Goal: Register for event/course

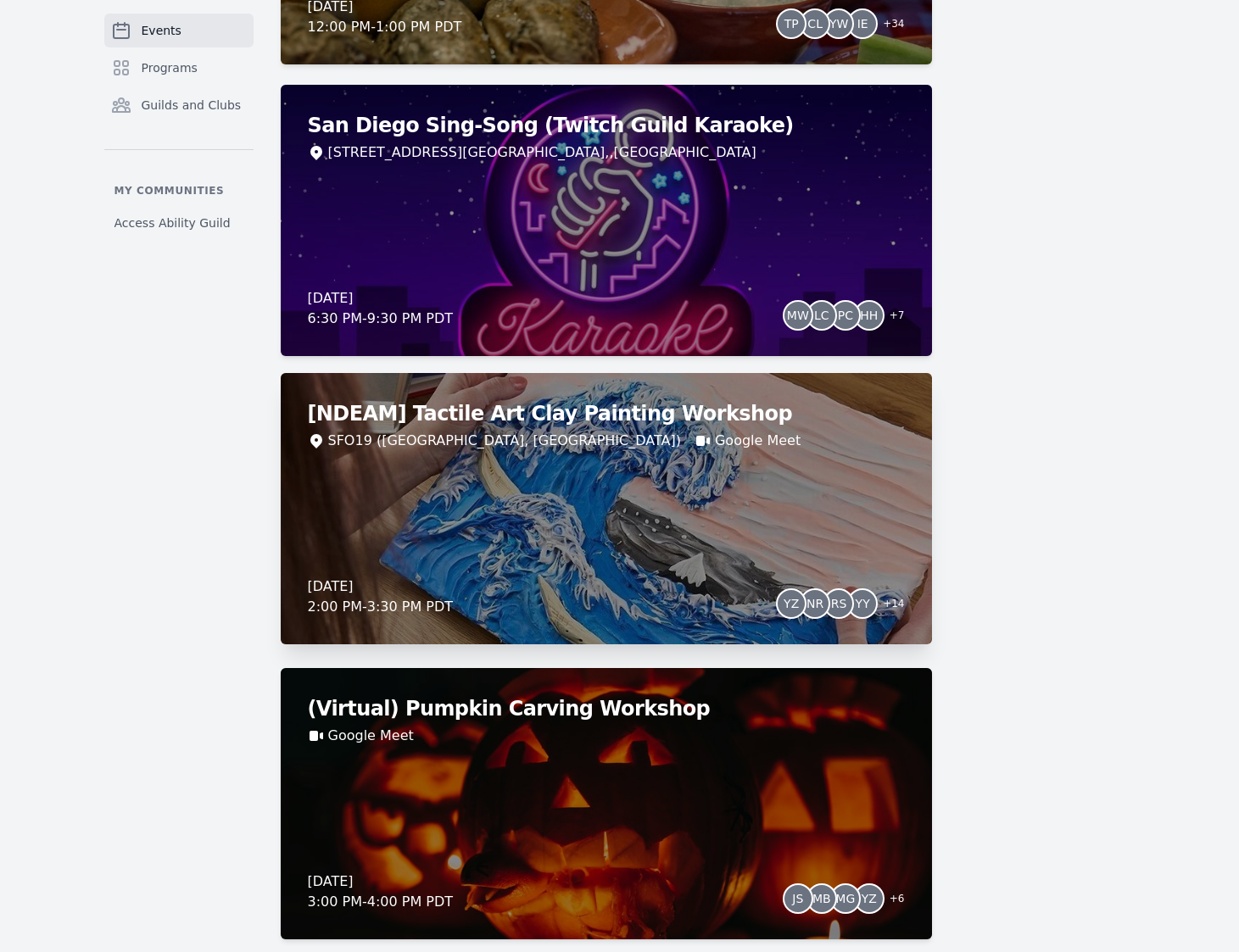
scroll to position [4494, 0]
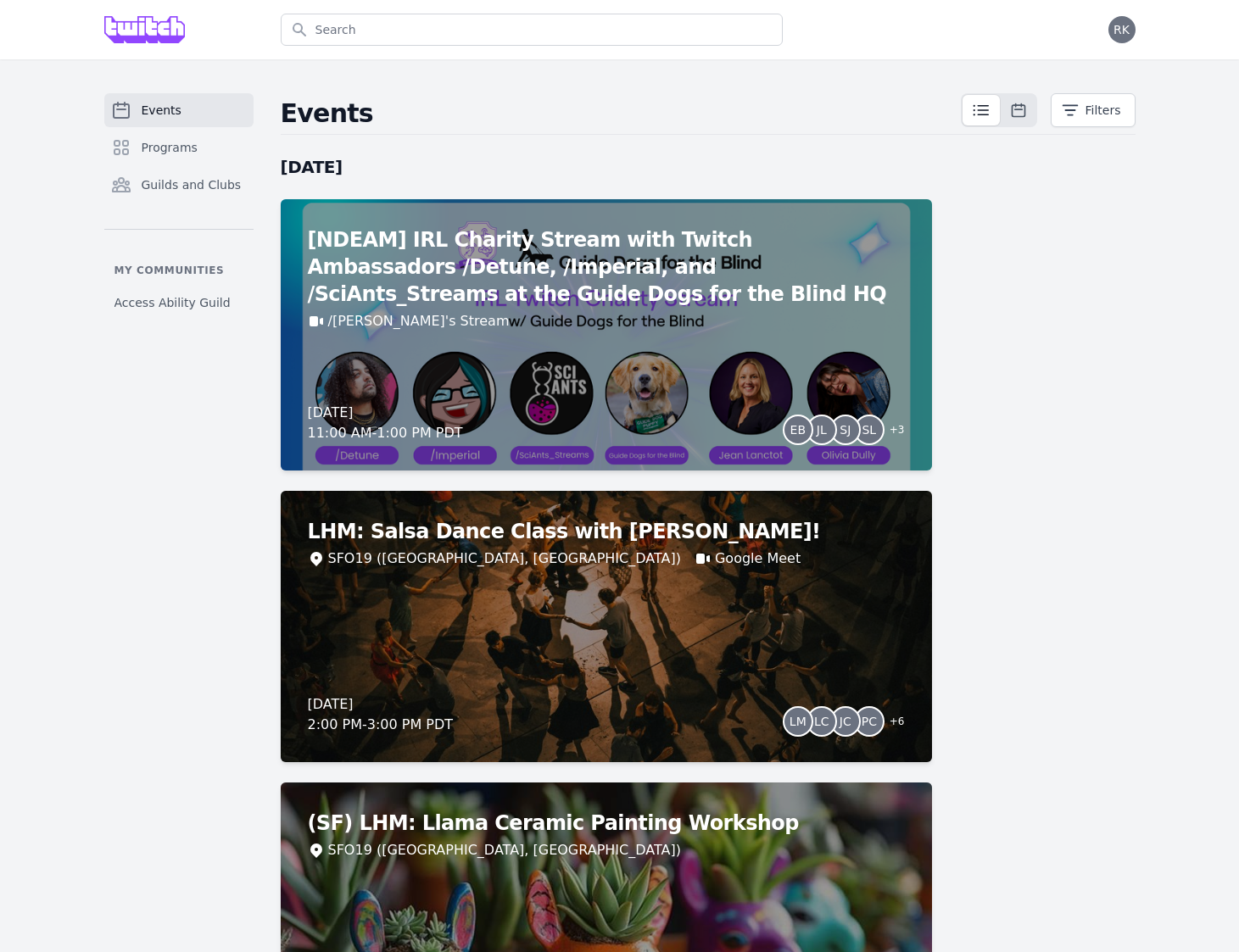
scroll to position [-17, 0]
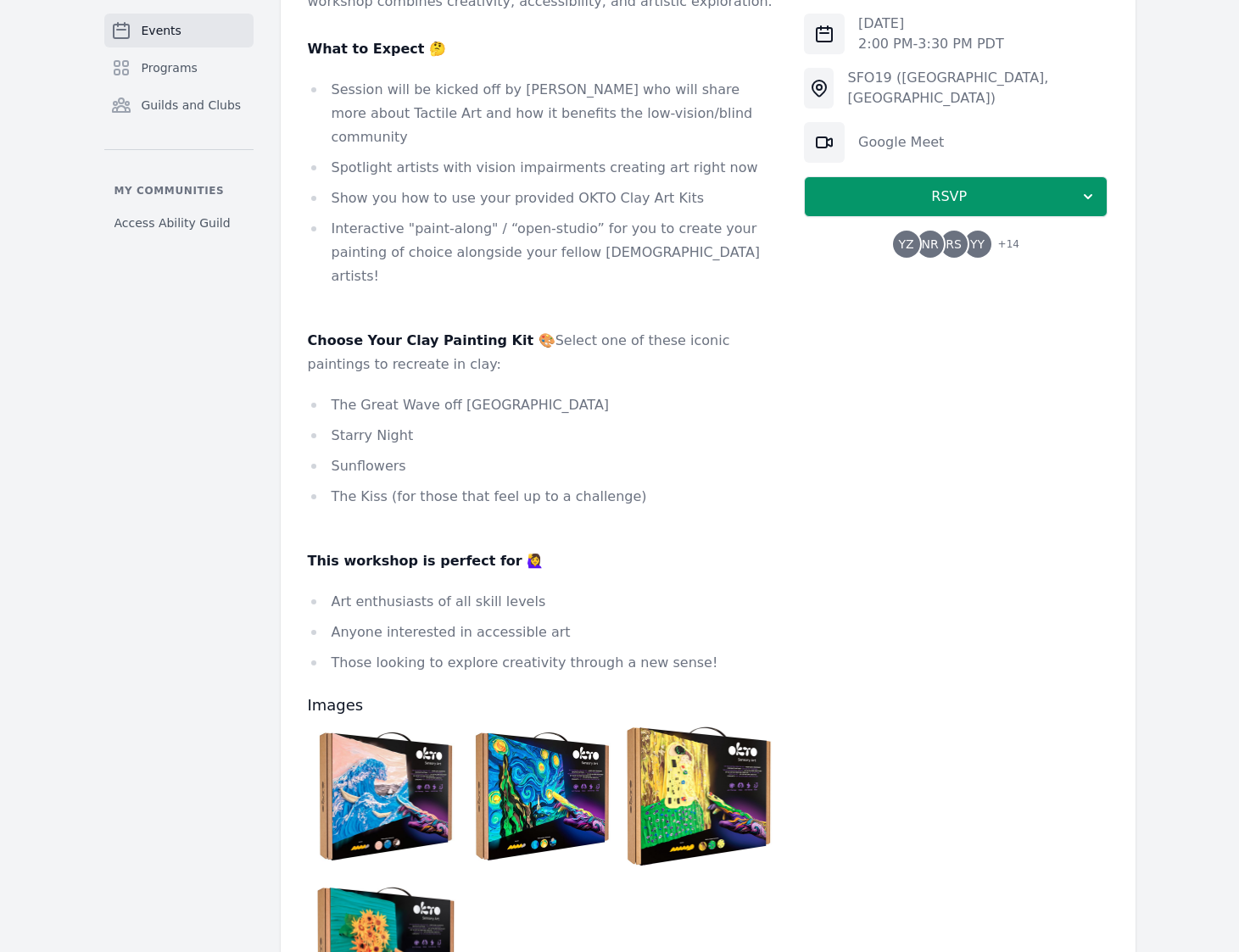
scroll to position [357, 0]
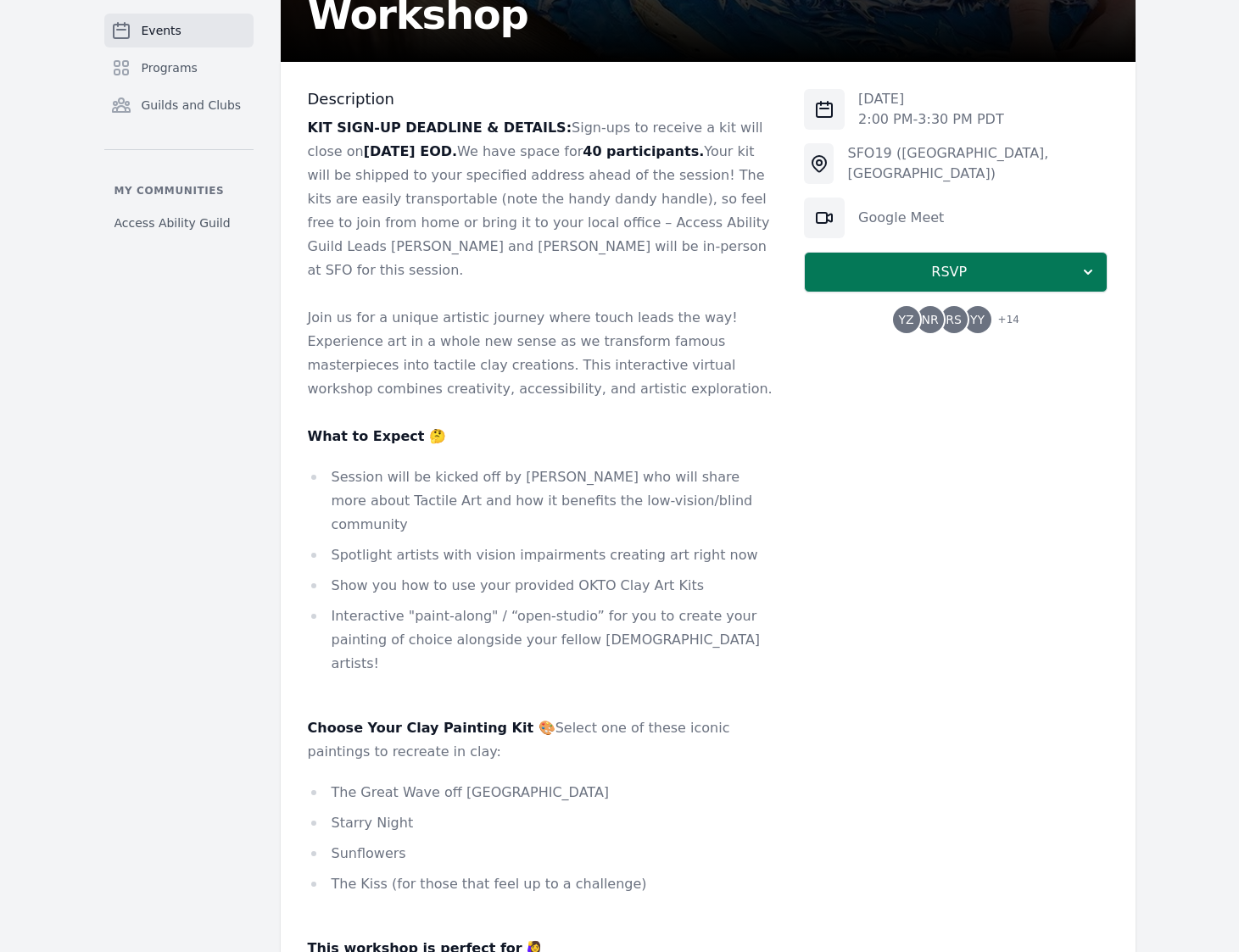
click at [904, 269] on span "RSVP" at bounding box center [949, 272] width 261 height 20
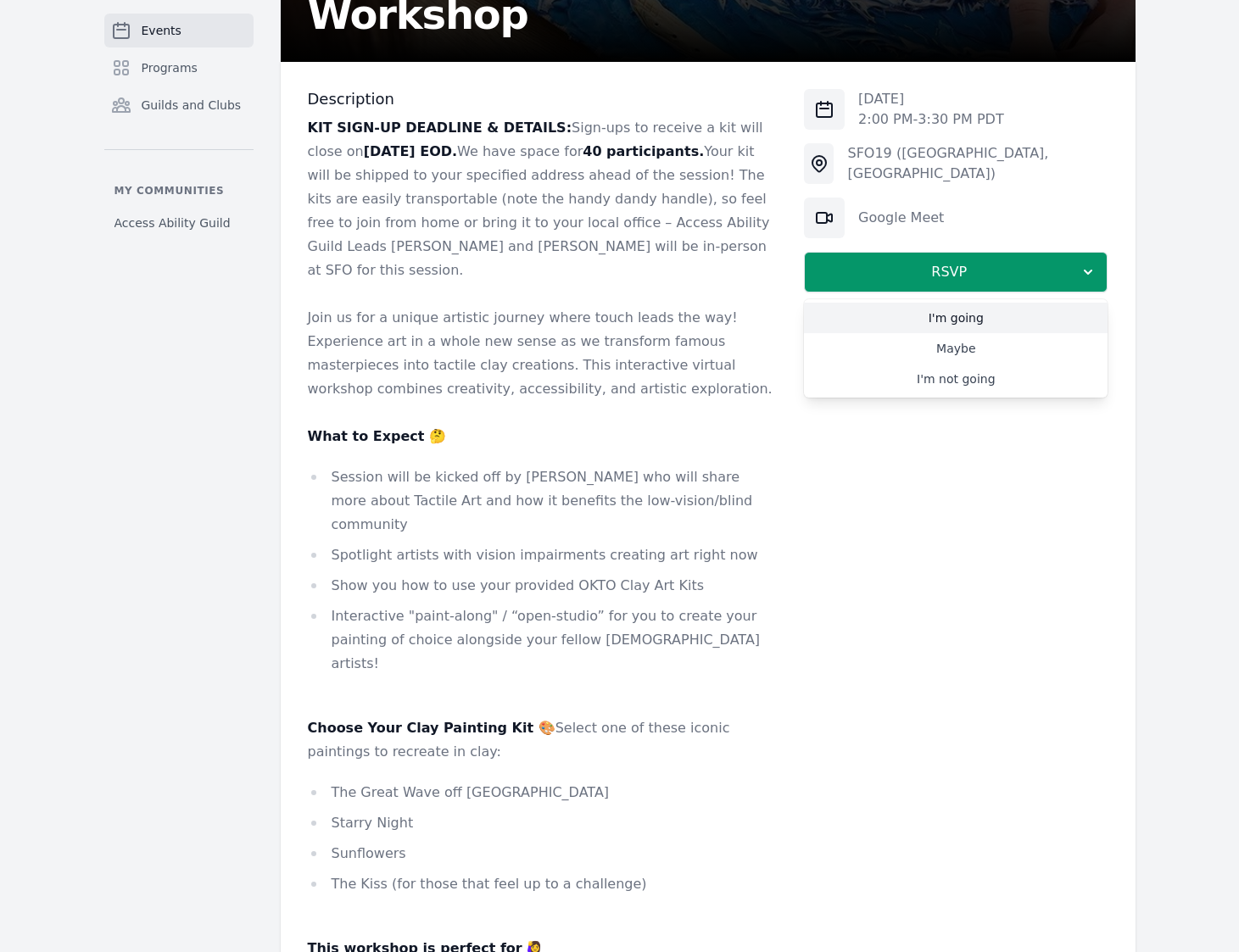
click at [965, 322] on link "I'm going" at bounding box center [956, 318] width 304 height 31
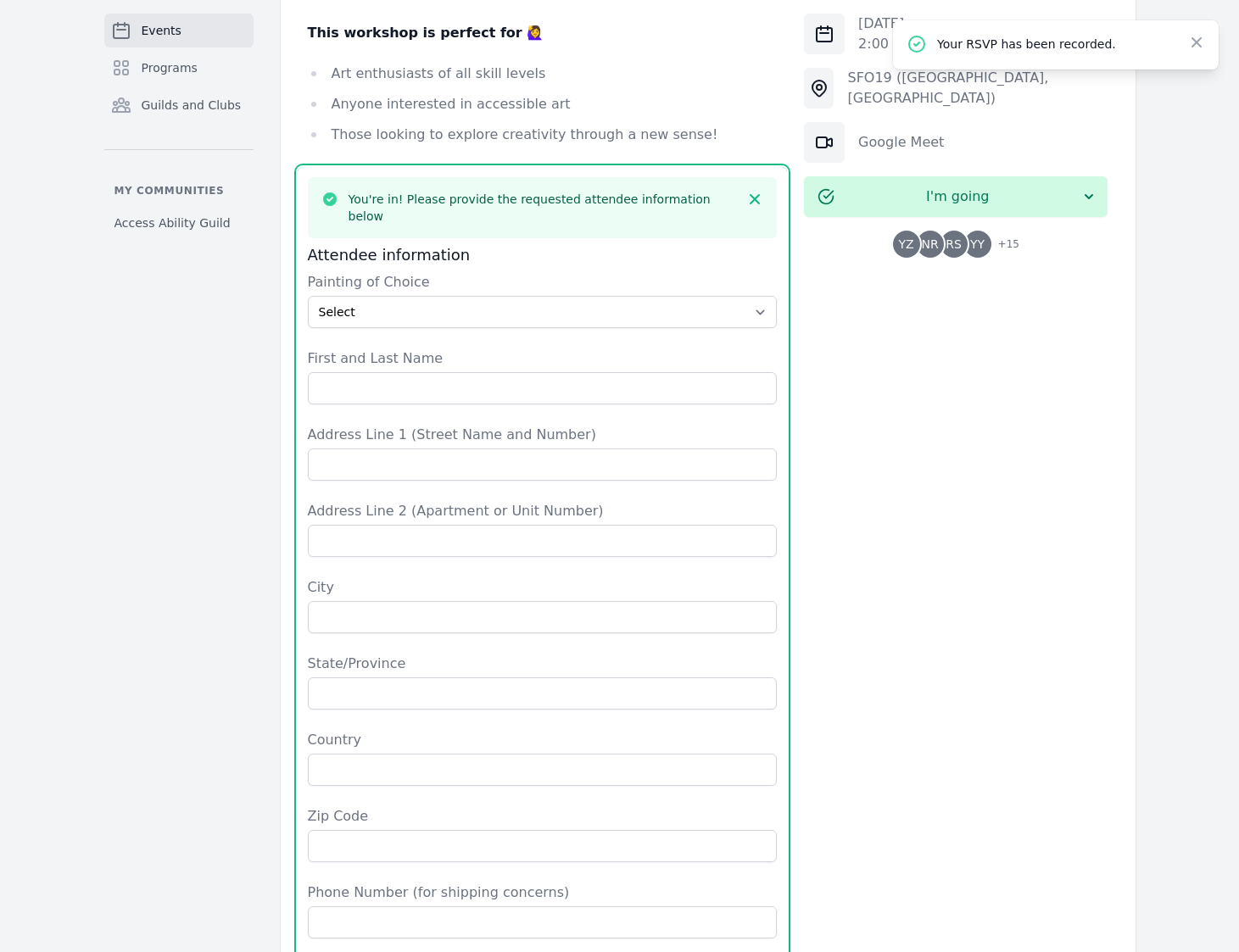
scroll to position [1247, 0]
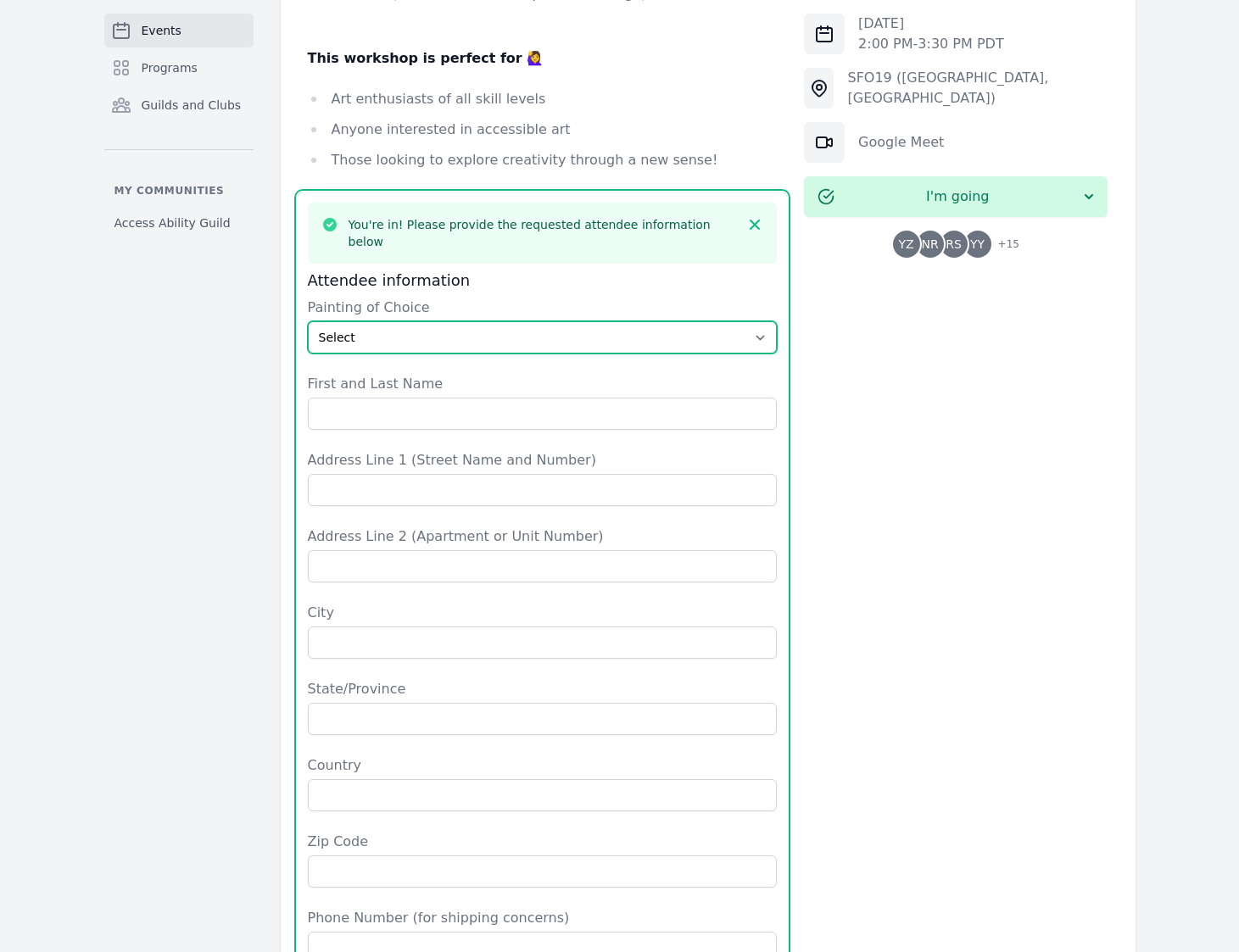
select select "The Great Wave off Kanagawa"
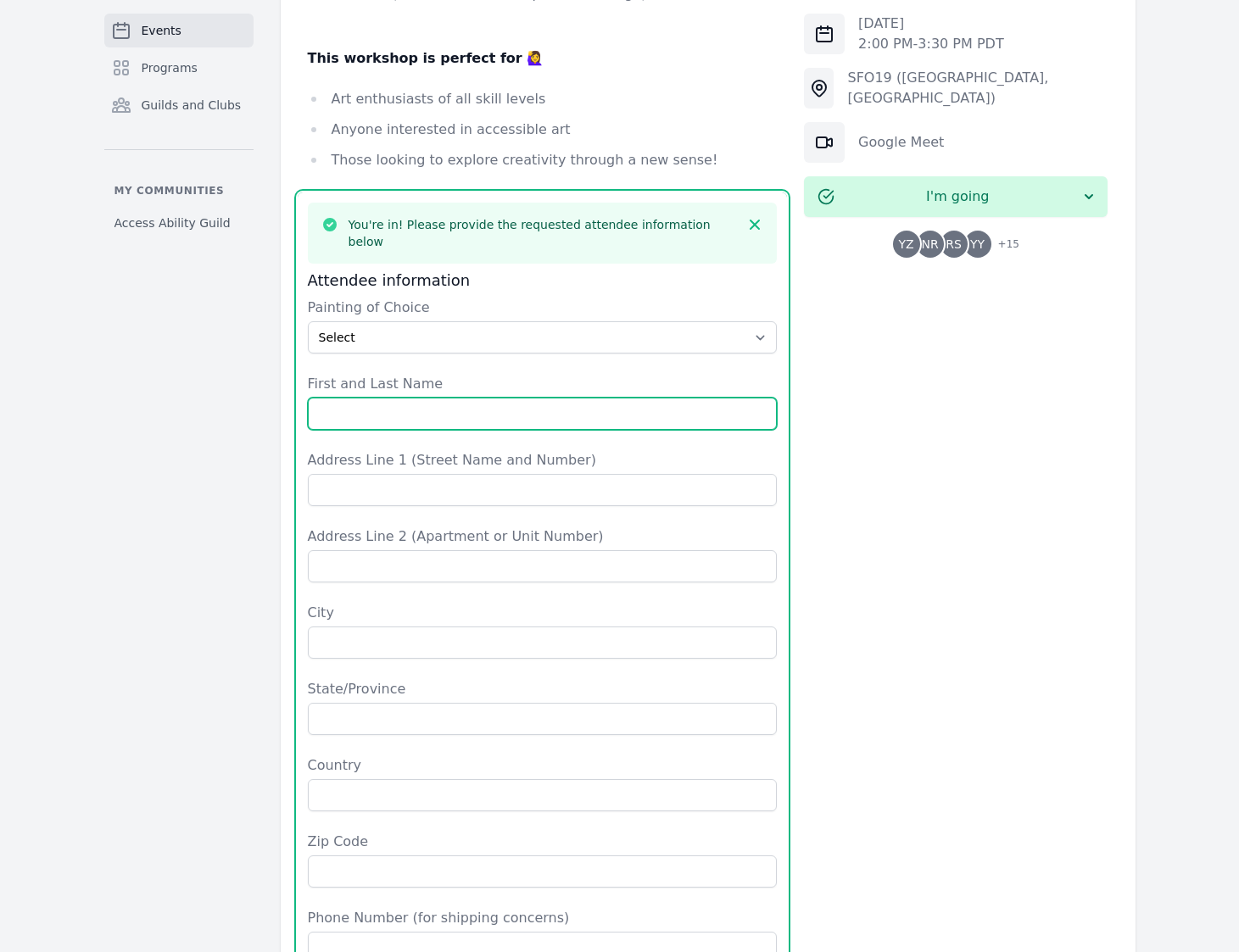
click at [750, 398] on input "First and Last Name" at bounding box center [542, 414] width 469 height 32
type input "Risto Keravuori"
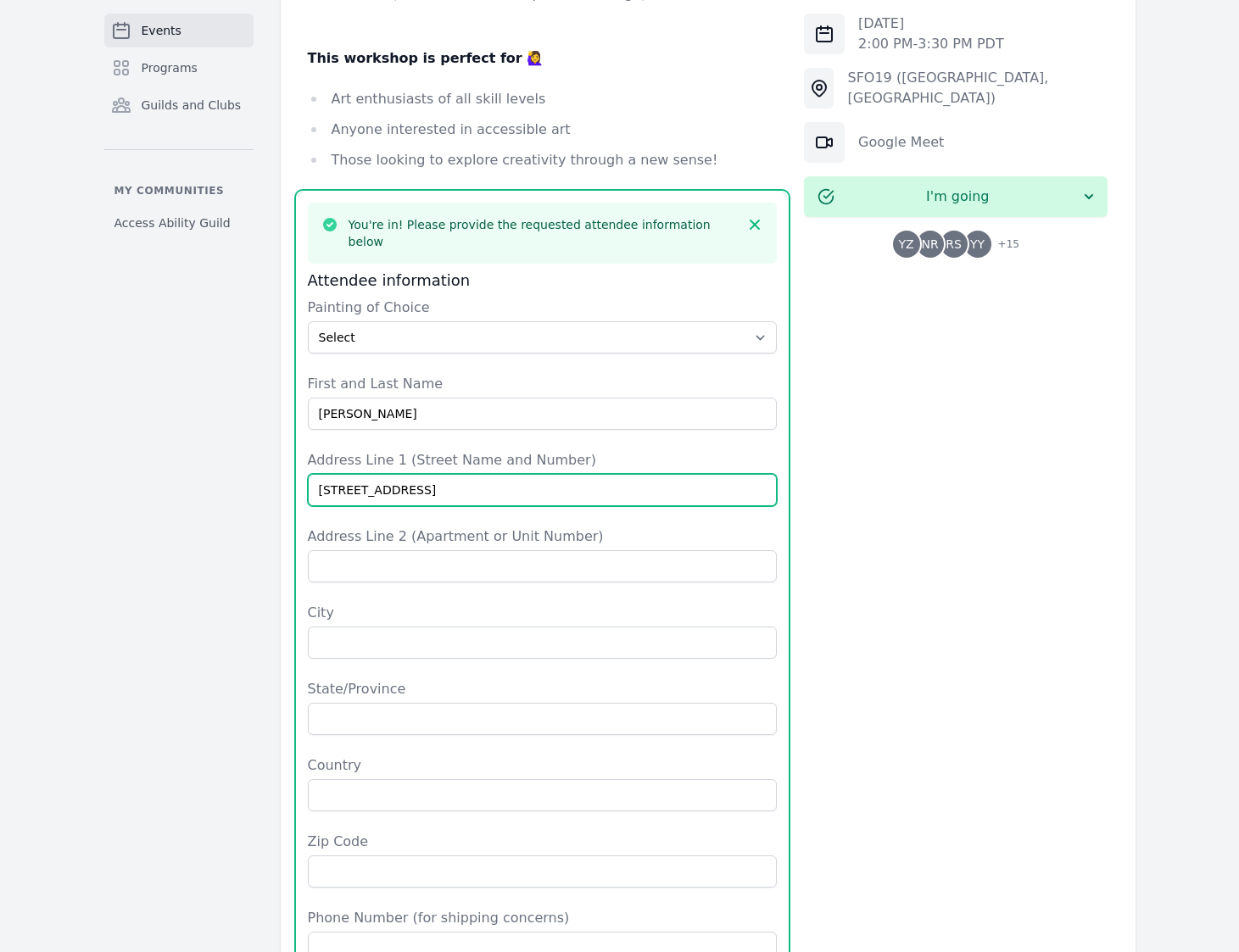
type input "2101 Glenneyre St Apt B"
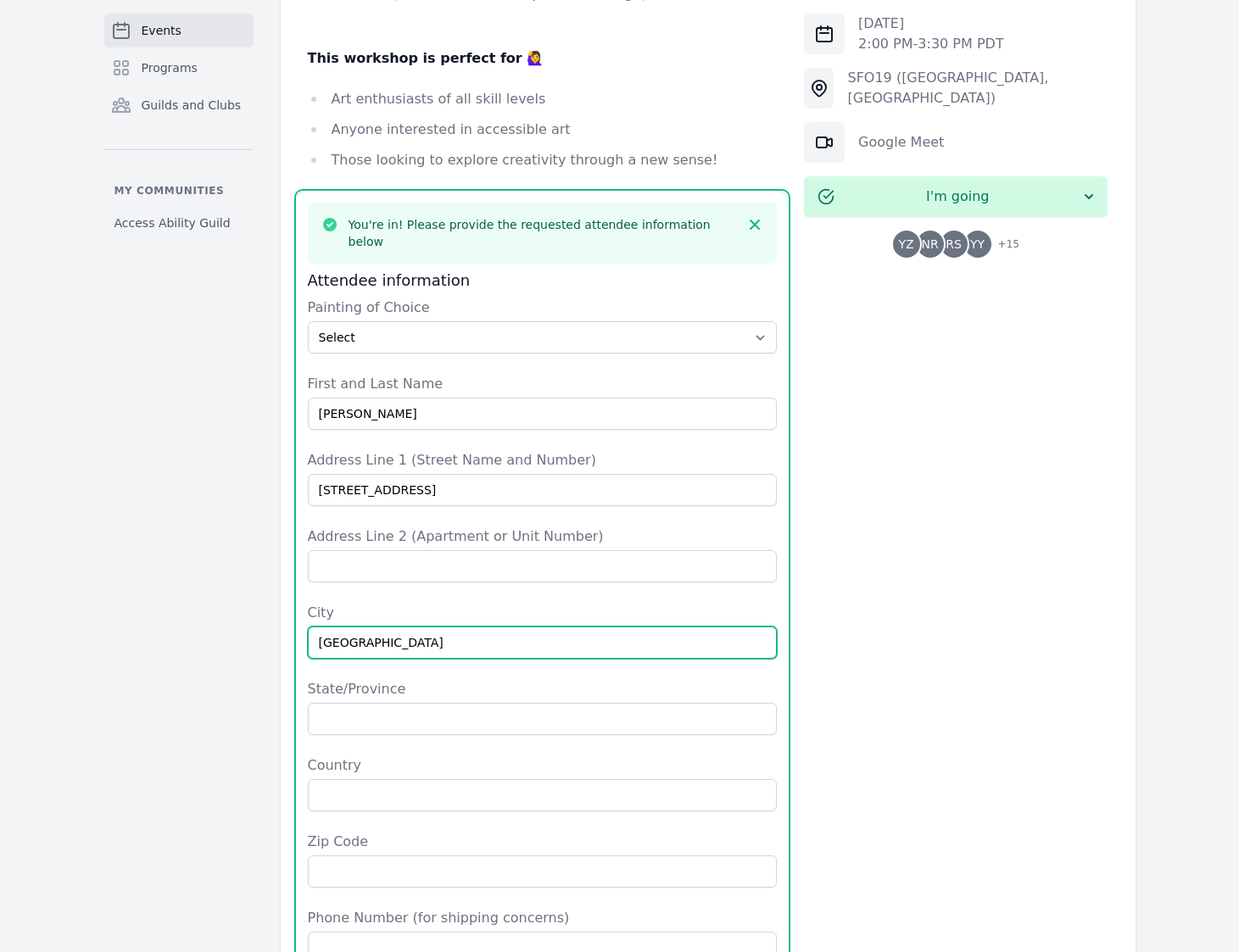
type input "Laguna Beach"
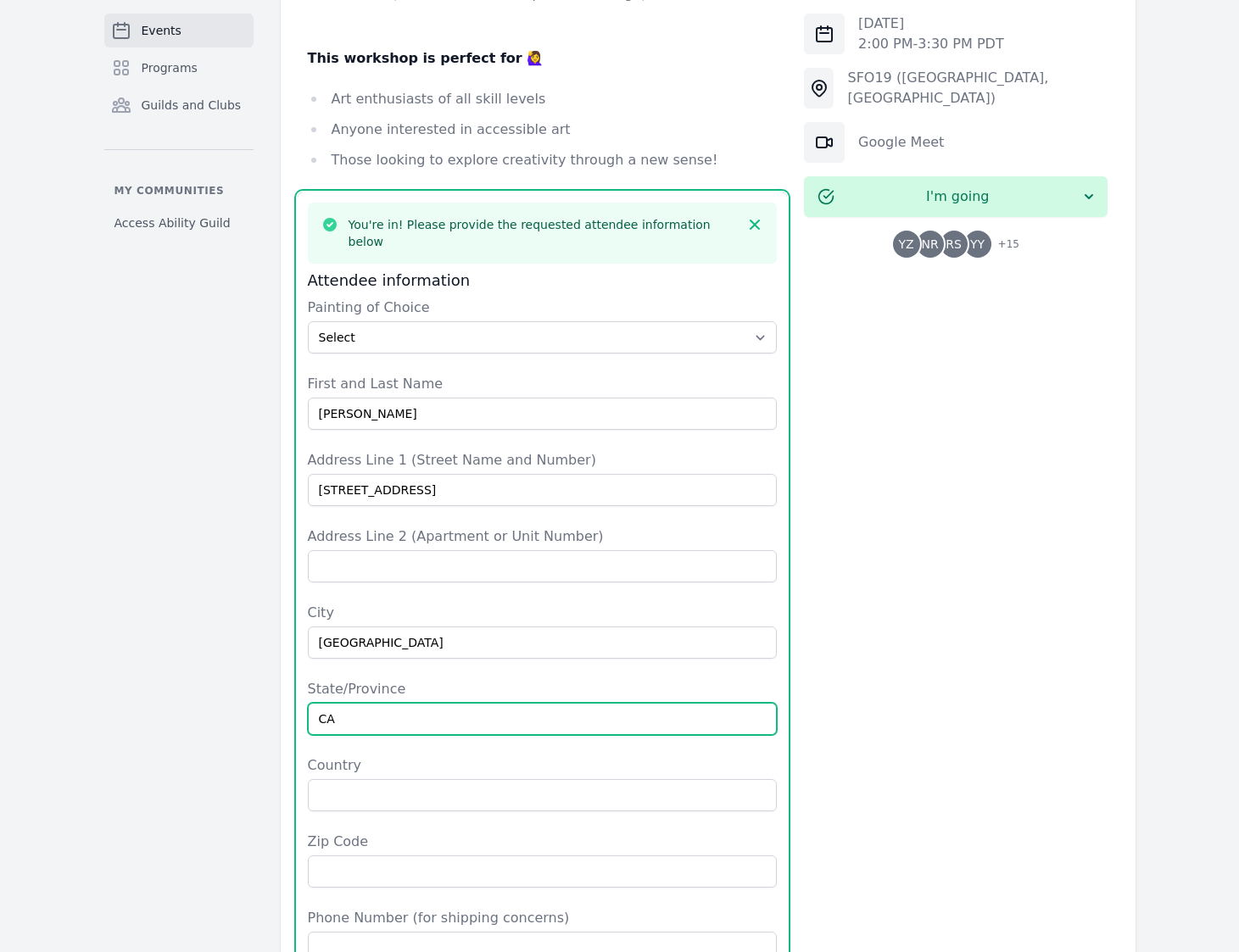
type input "CA"
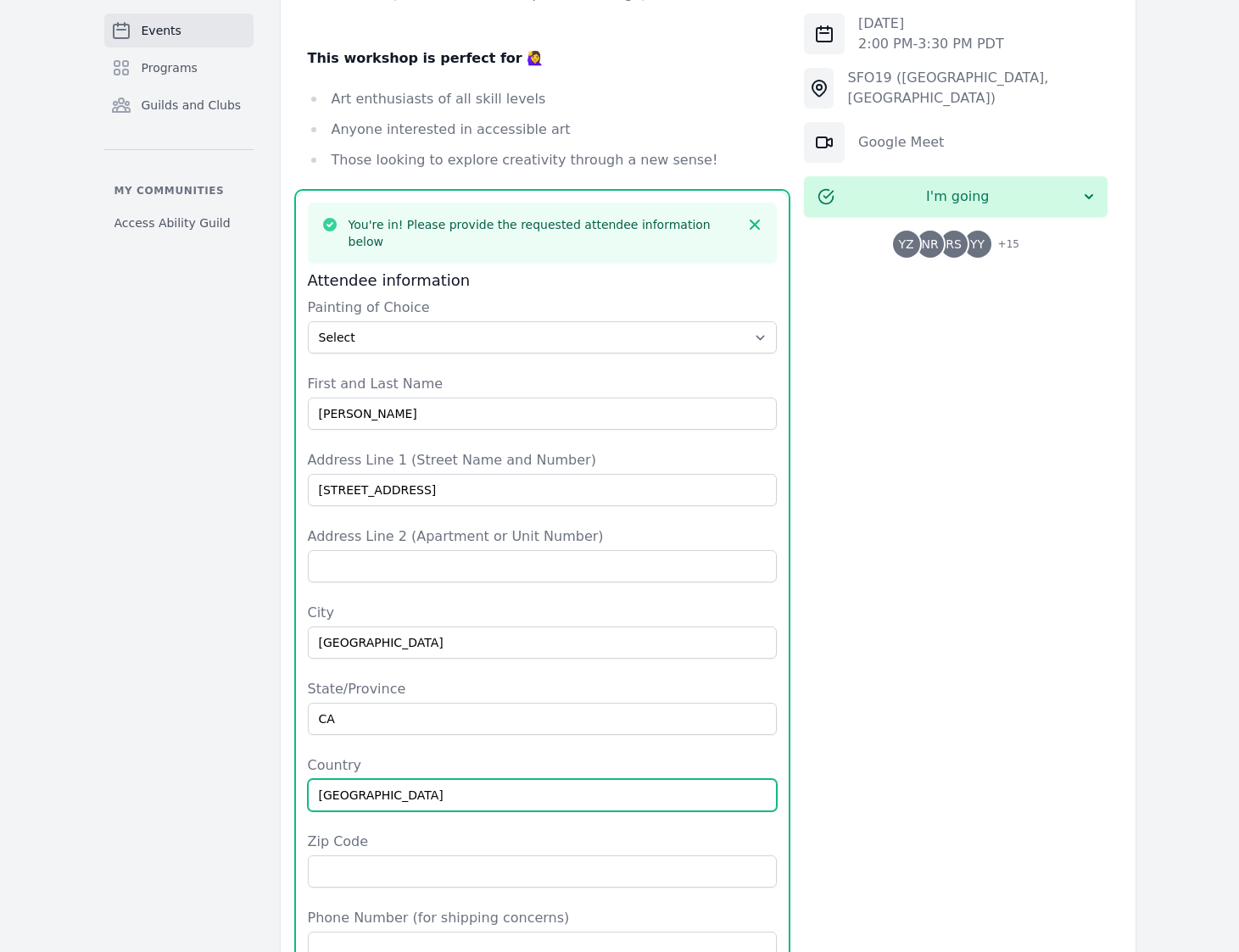
type input "United States"
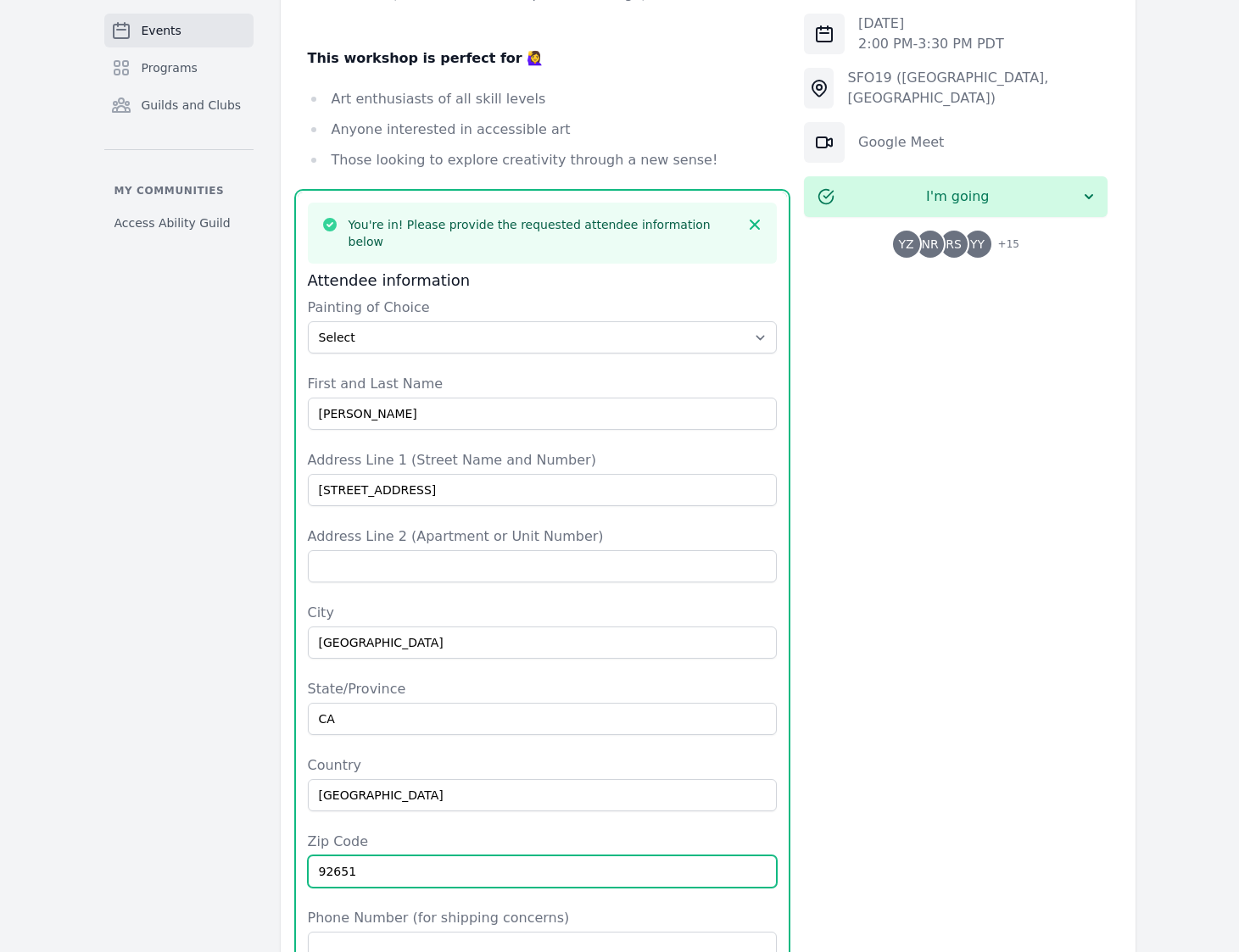
type input "92651"
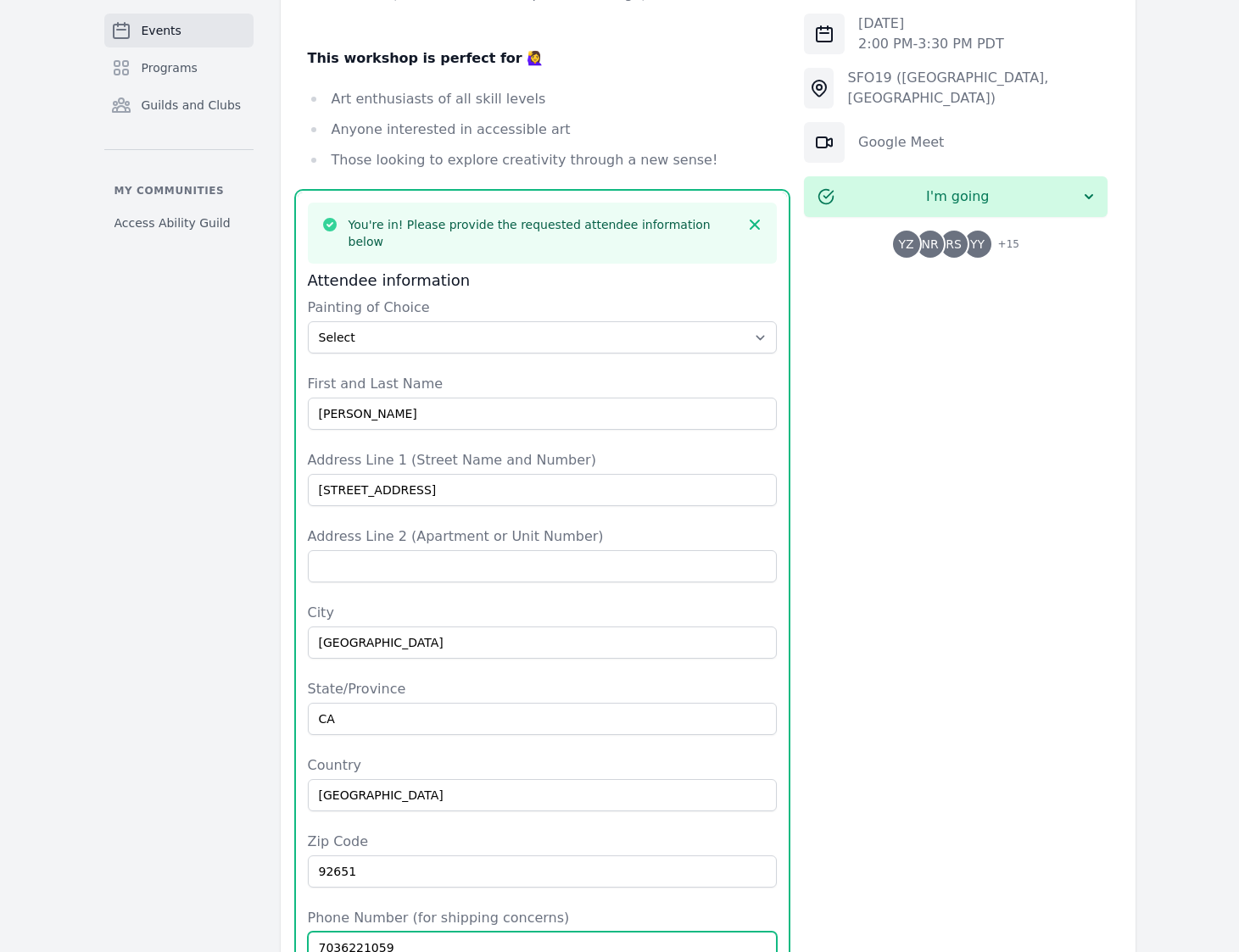
type input "7036221059"
click at [871, 660] on div "Thu, Oct 23, 2025 2:00 PM - 3:30 PM PDT SFO19 (San Francisco, CA) Google Meet I…" at bounding box center [956, 412] width 304 height 2426
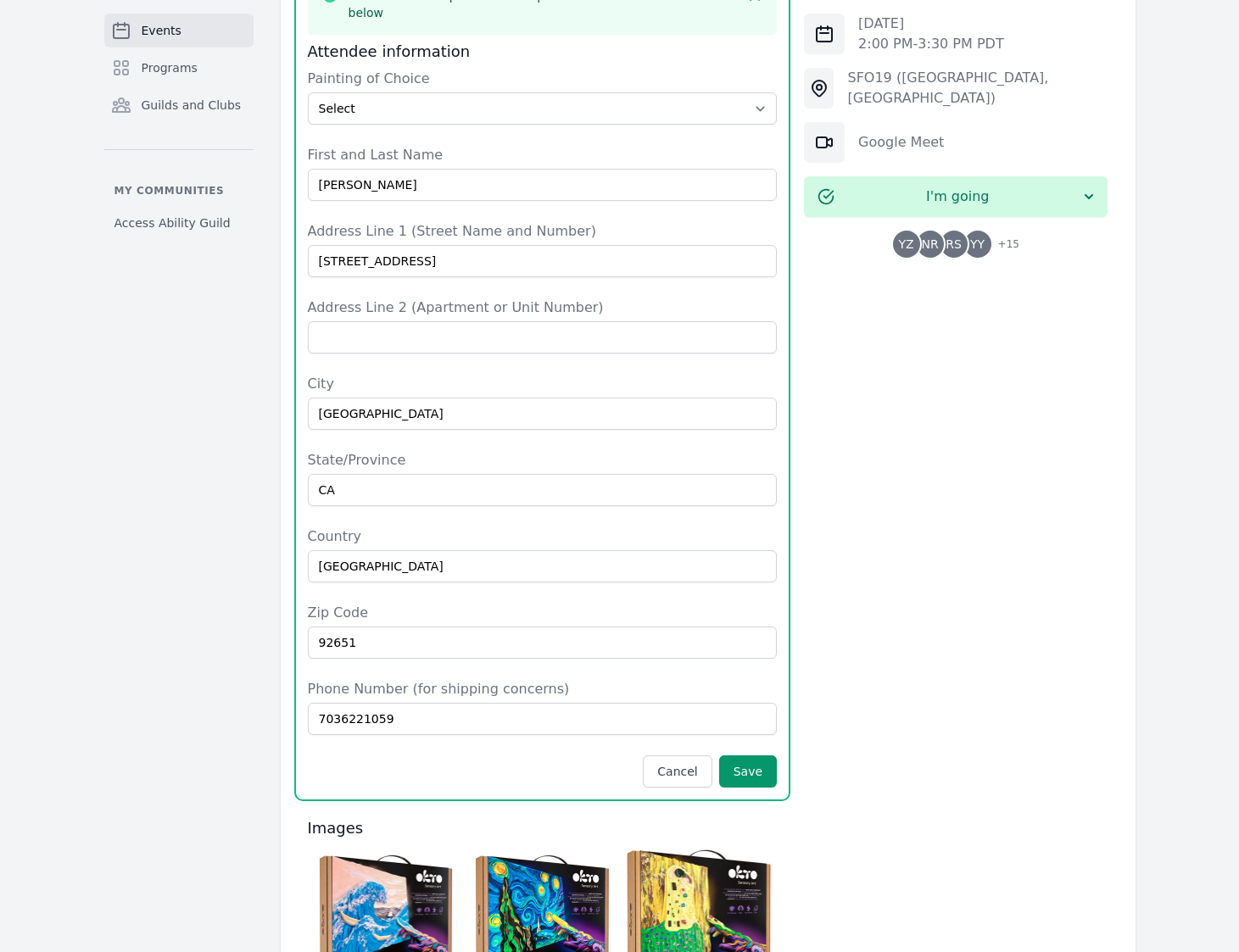
scroll to position [1488, 0]
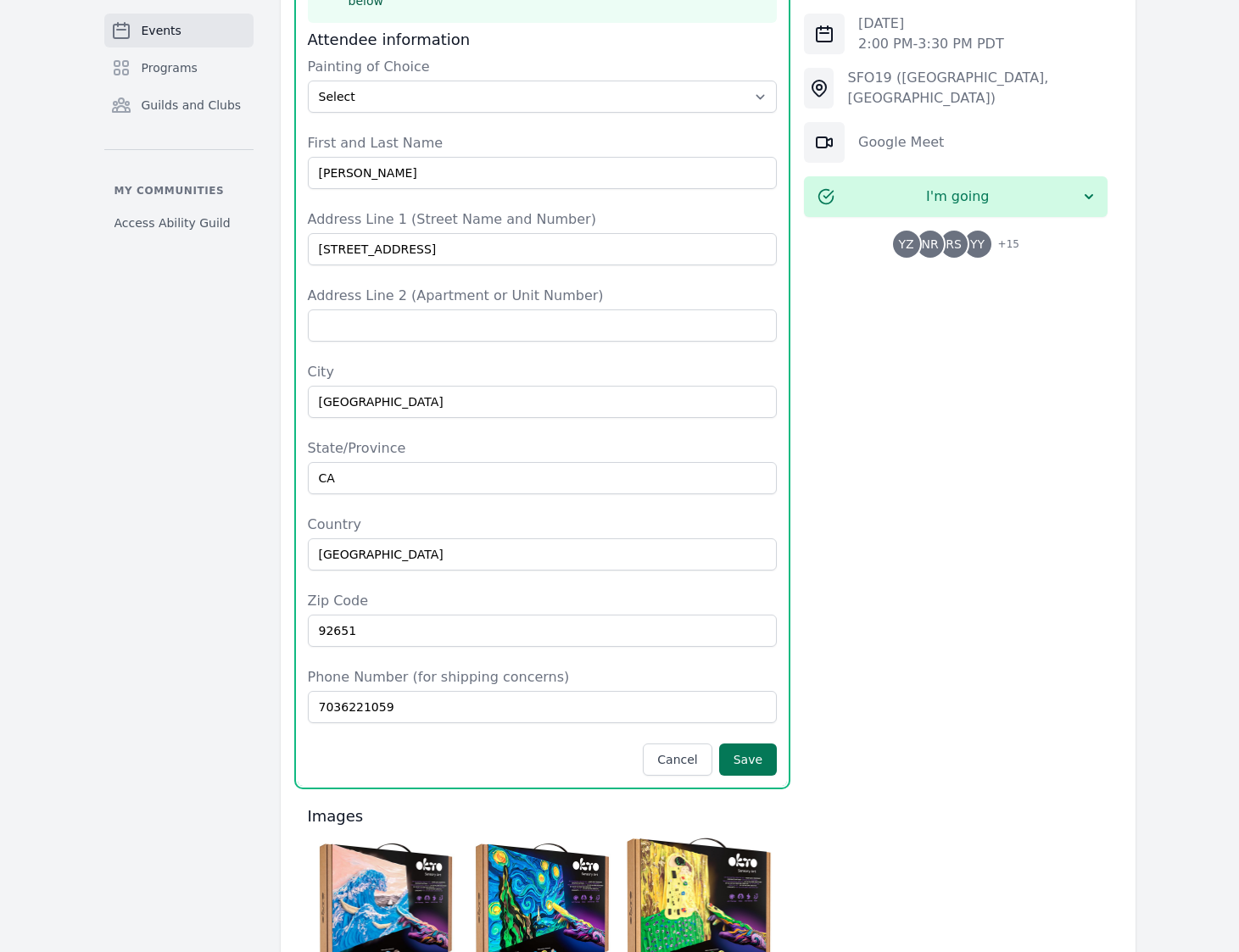
click at [754, 744] on button "Save" at bounding box center [748, 759] width 57 height 32
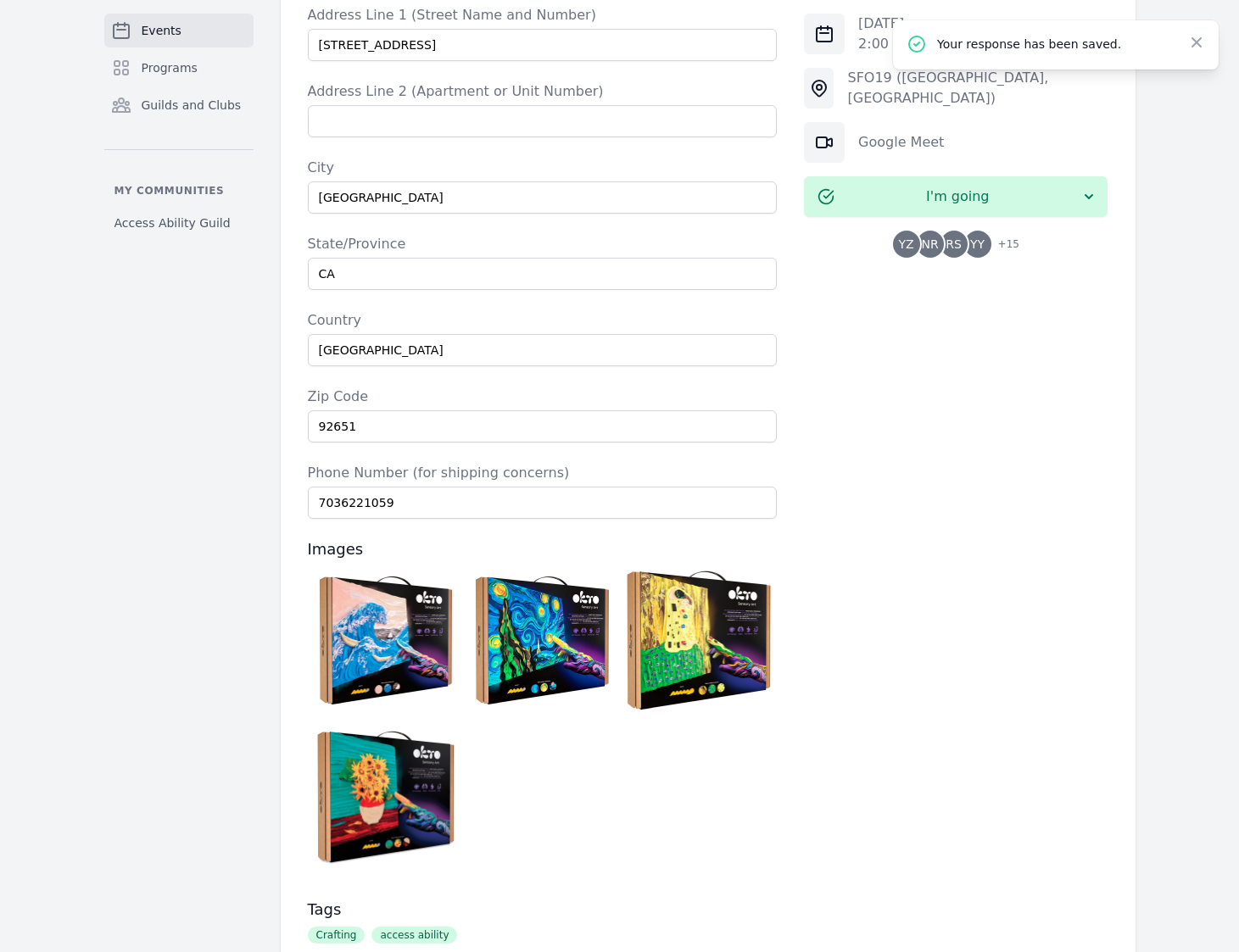
scroll to position [1616, 0]
click at [356, 566] on img at bounding box center [386, 640] width 148 height 148
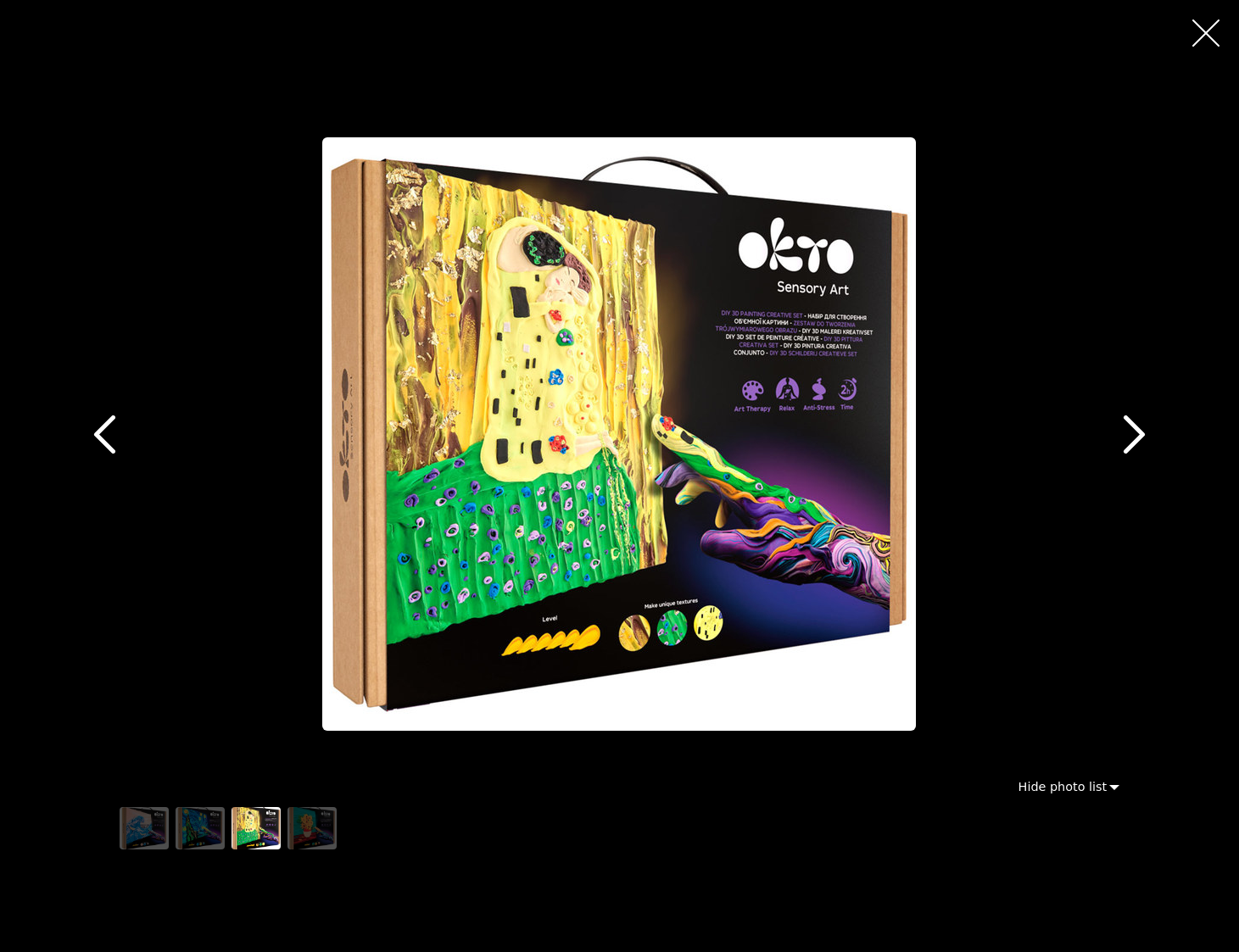
click at [1138, 440] on icon "button" at bounding box center [1133, 434] width 21 height 38
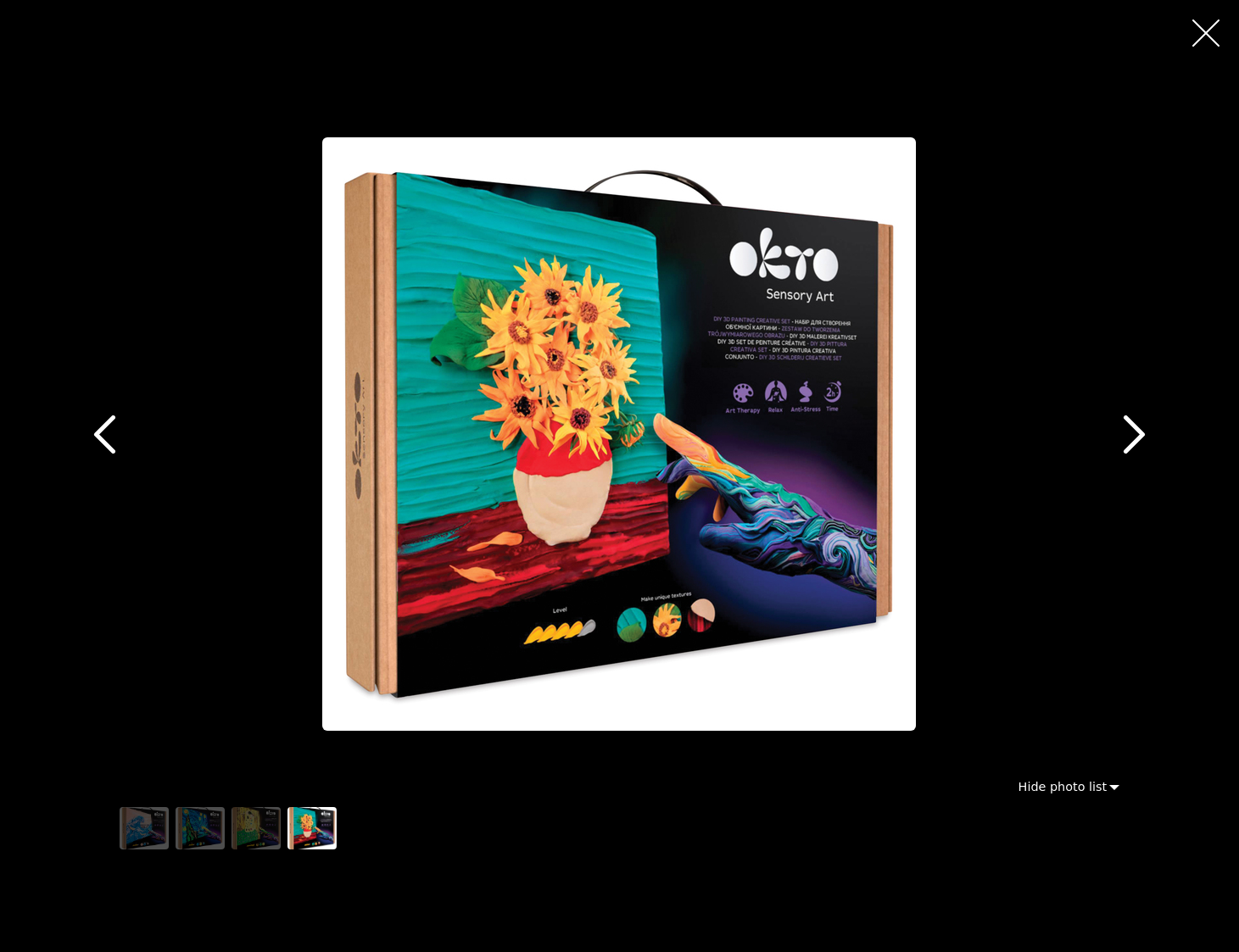
click at [1135, 440] on icon "button" at bounding box center [1133, 434] width 21 height 38
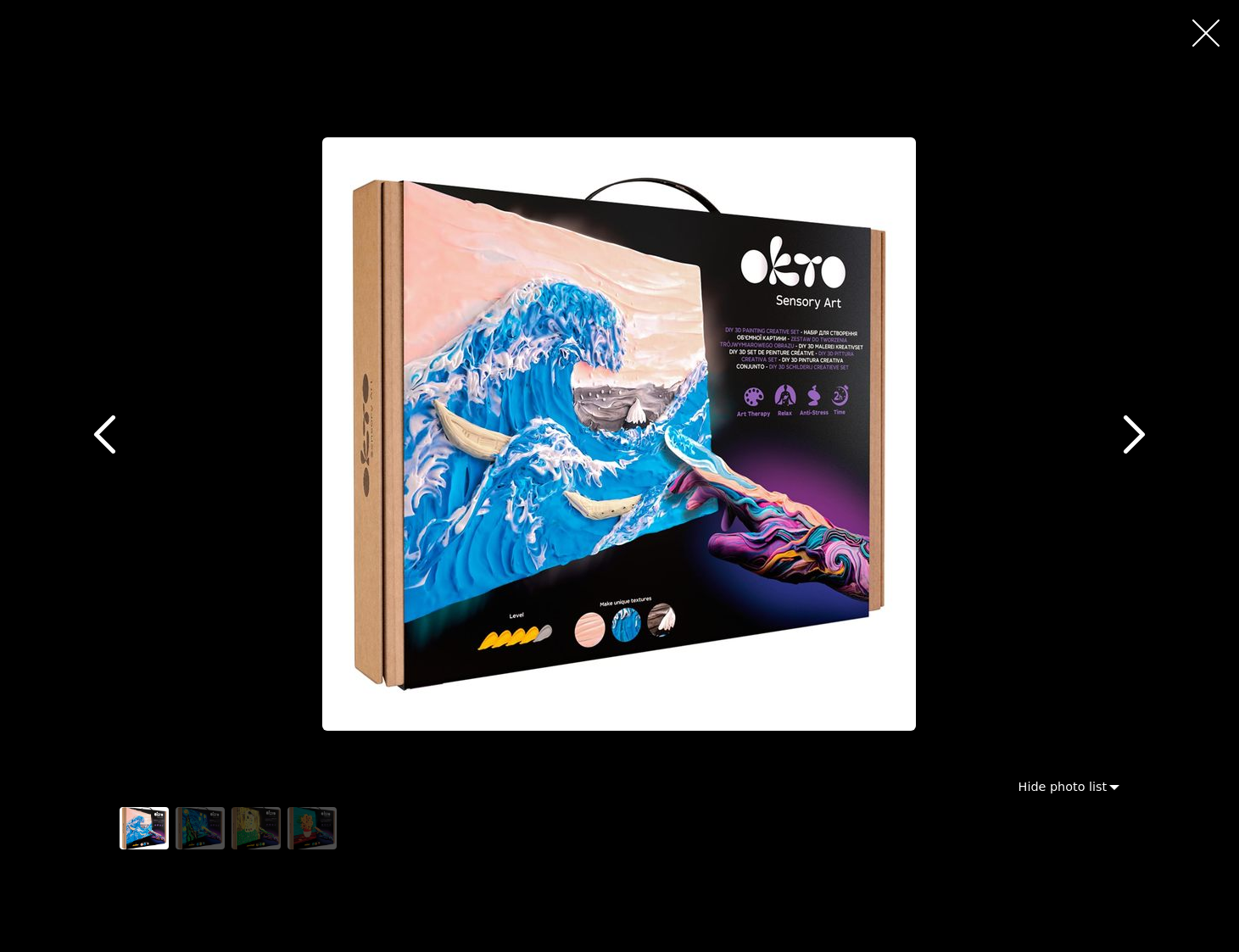
click at [1135, 440] on icon "button" at bounding box center [1133, 434] width 21 height 38
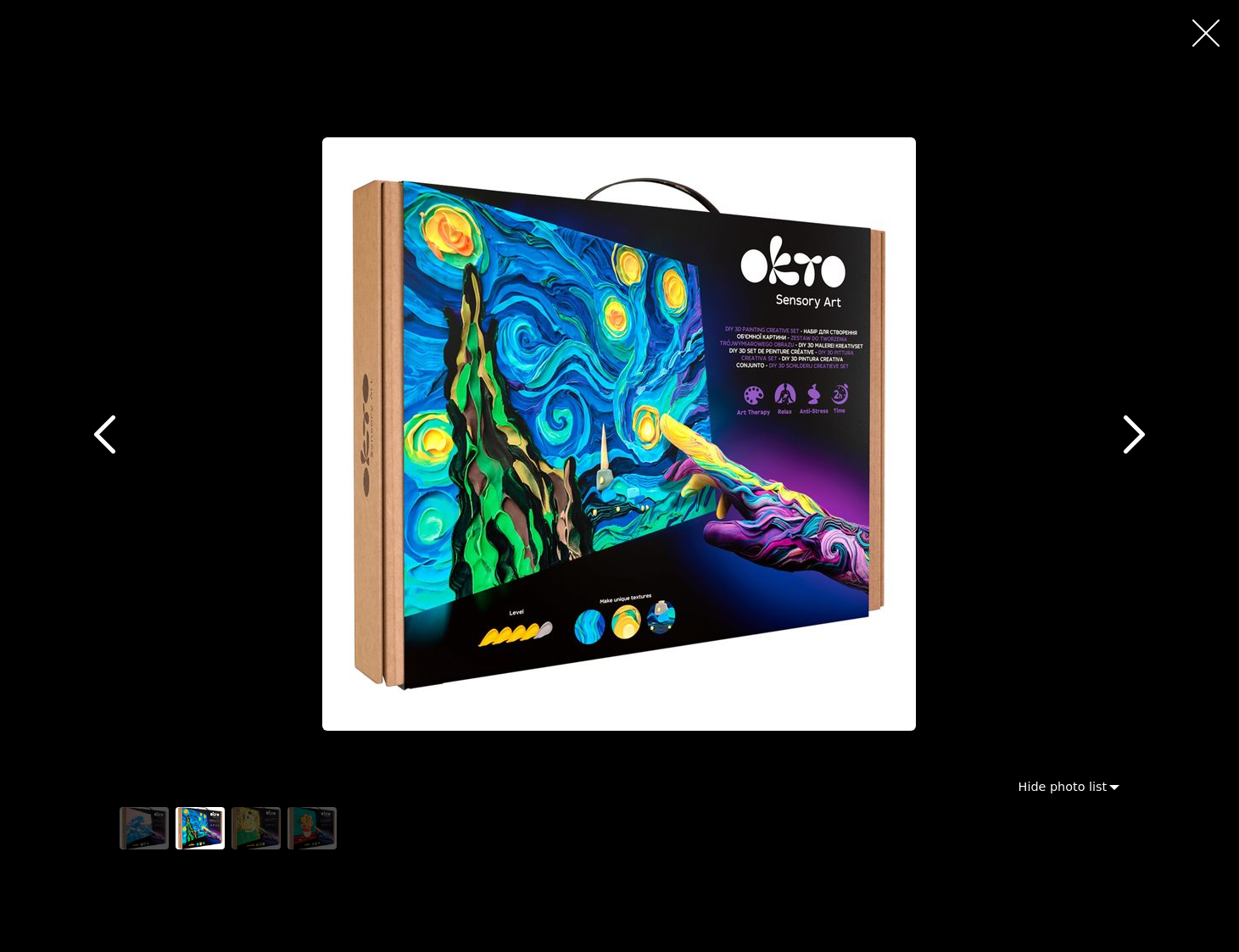
click at [1135, 440] on icon "button" at bounding box center [1133, 434] width 21 height 38
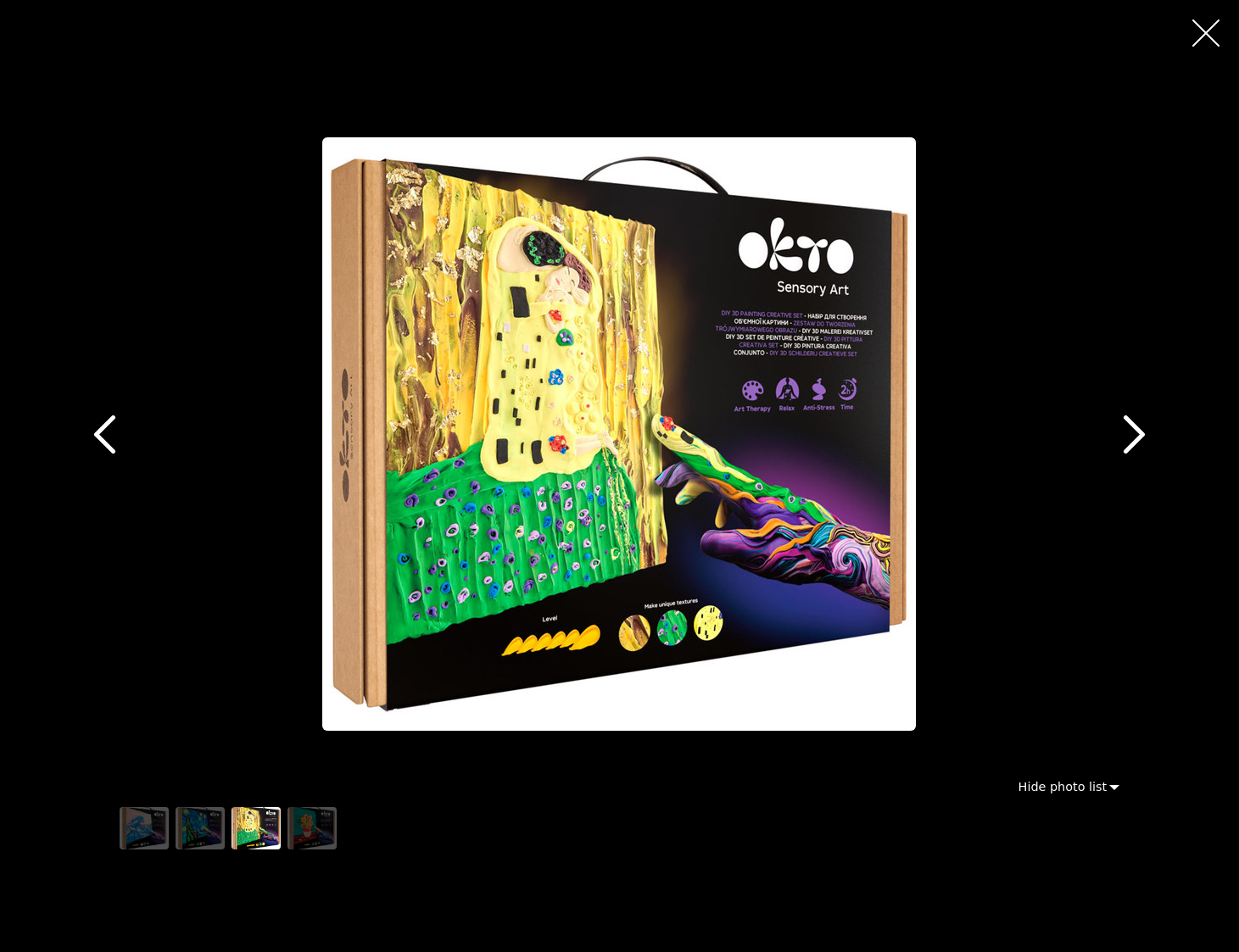
click at [1135, 440] on icon "button" at bounding box center [1133, 434] width 21 height 38
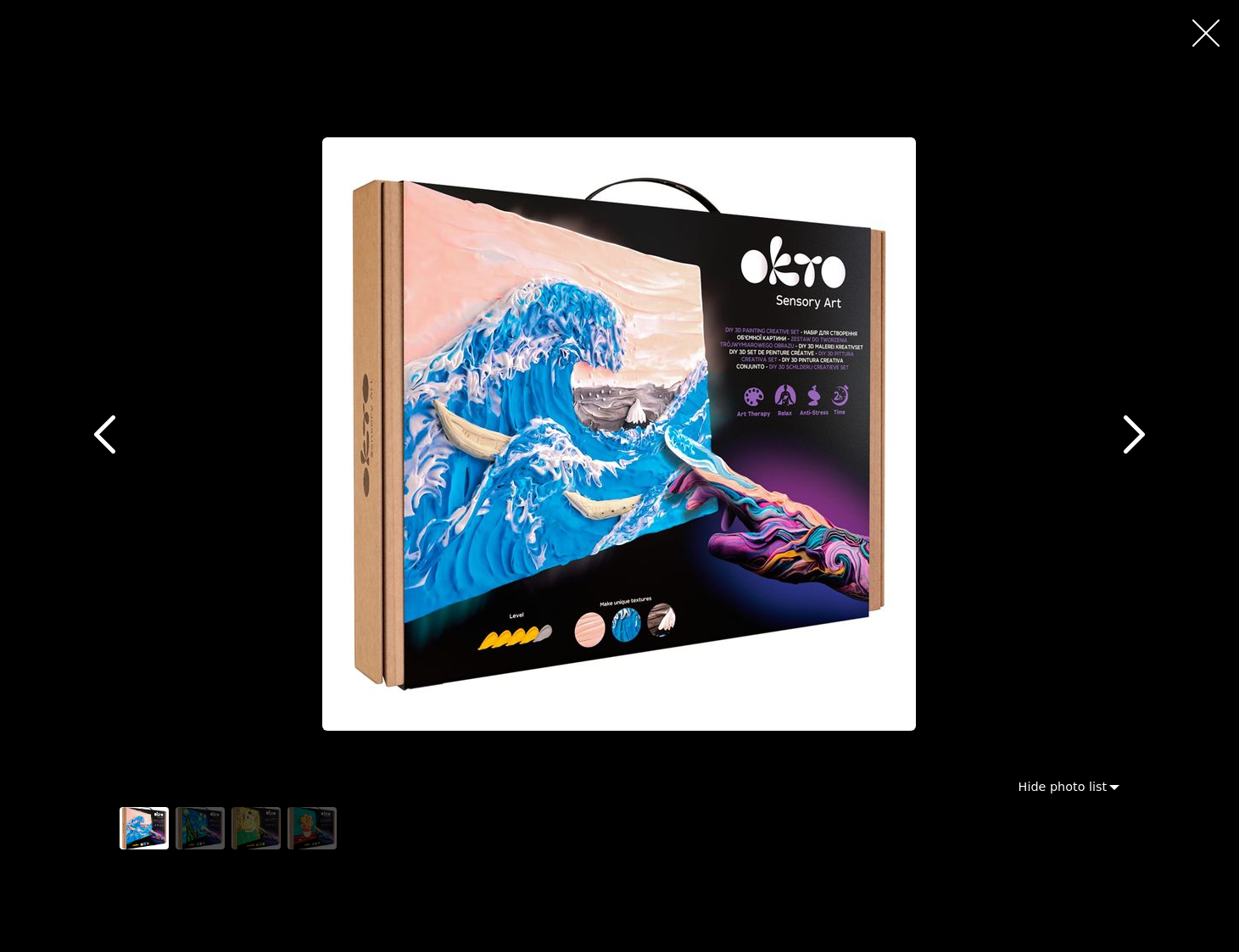
click at [1135, 440] on icon "button" at bounding box center [1133, 434] width 21 height 38
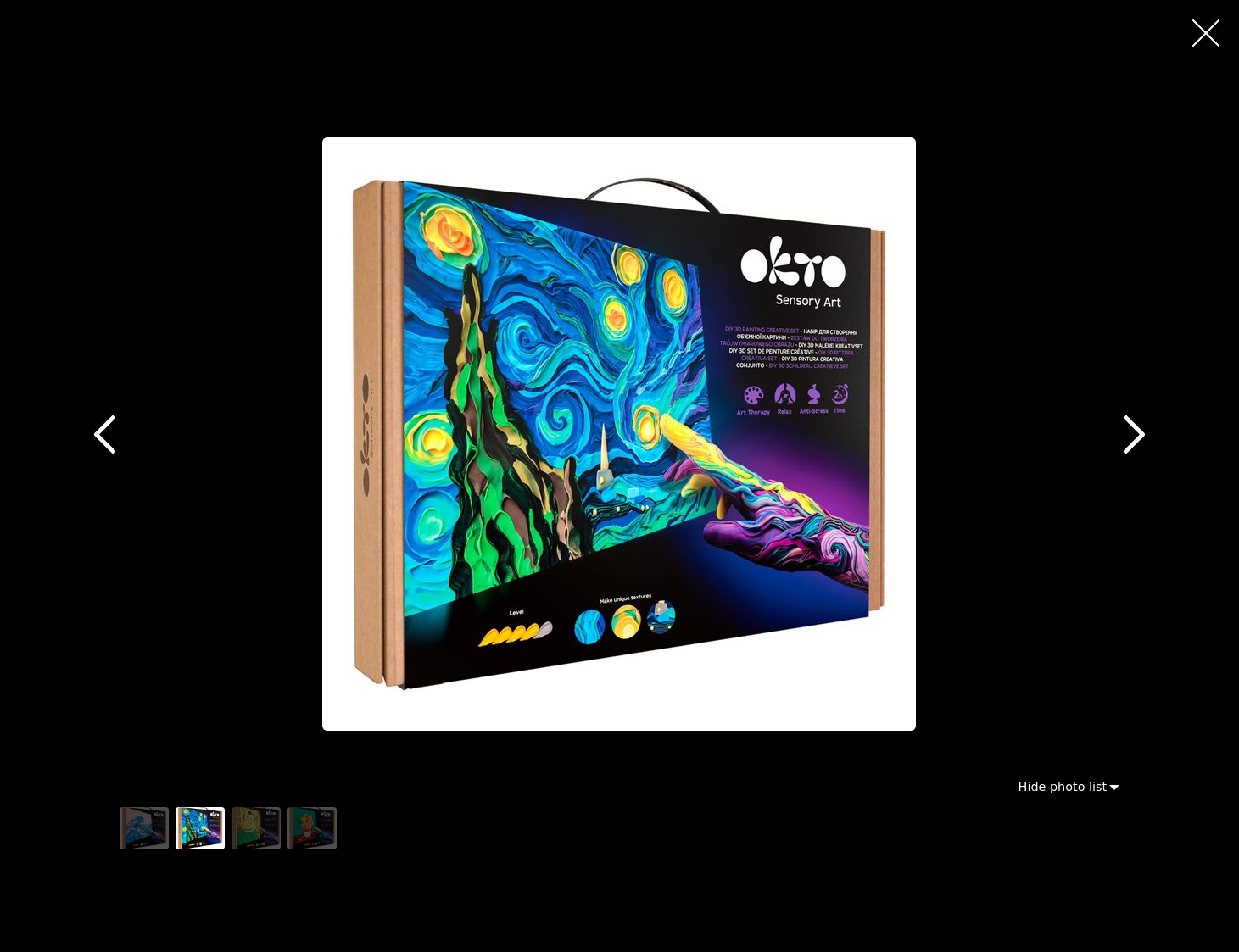
click at [1135, 440] on icon "button" at bounding box center [1133, 434] width 21 height 38
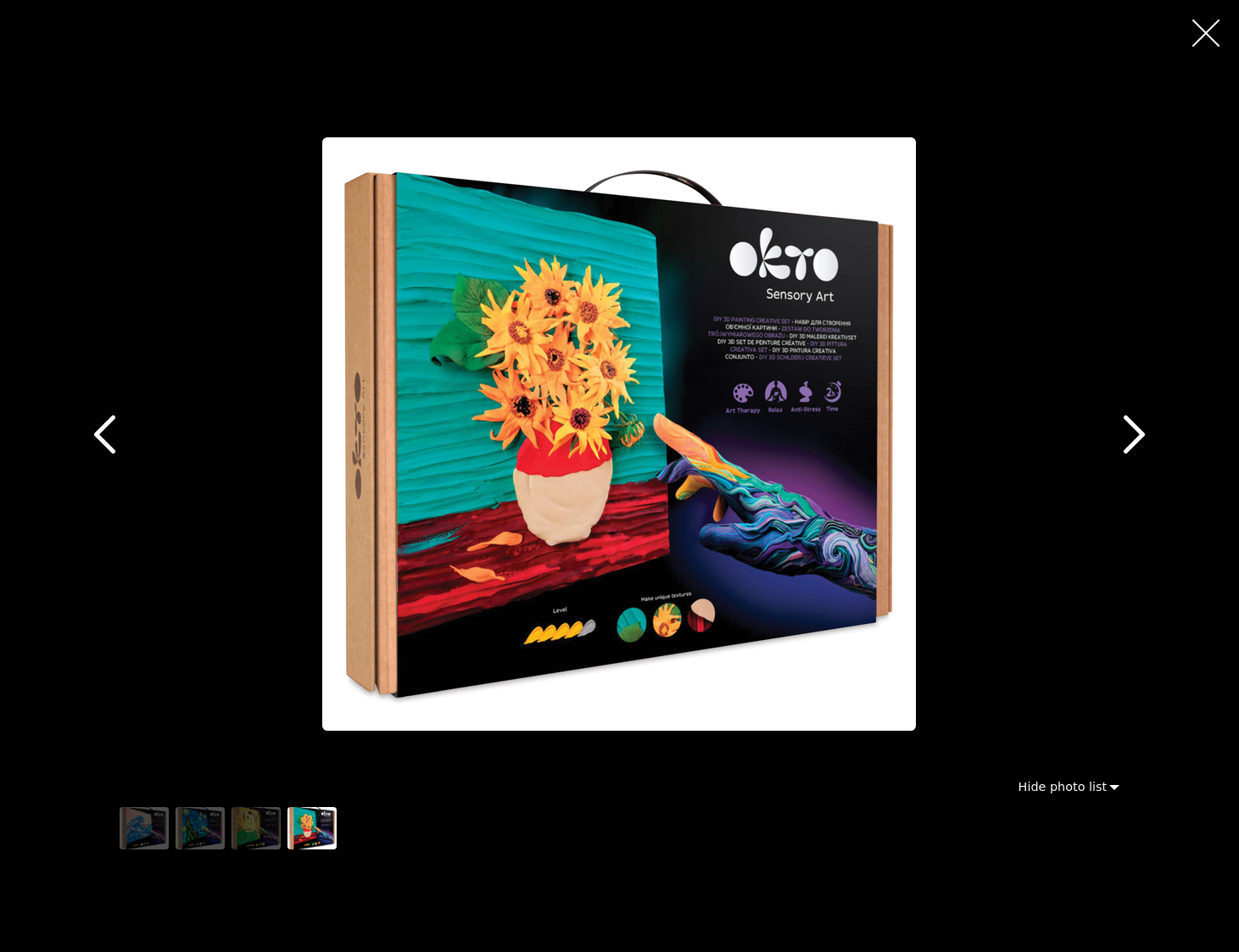
click at [1208, 35] on icon "button" at bounding box center [1206, 32] width 27 height 27
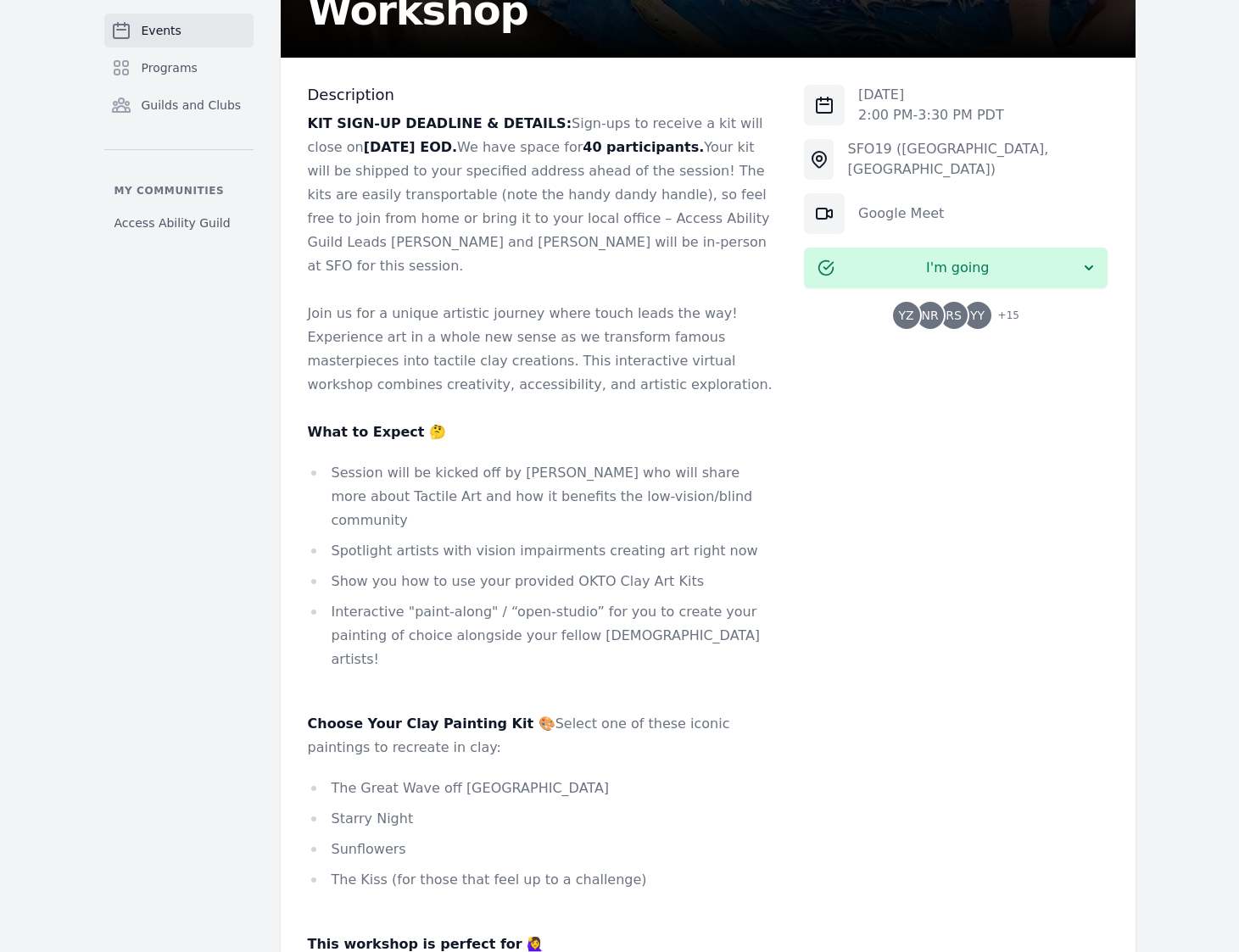
scroll to position [348, 0]
